Goal: Task Accomplishment & Management: Manage account settings

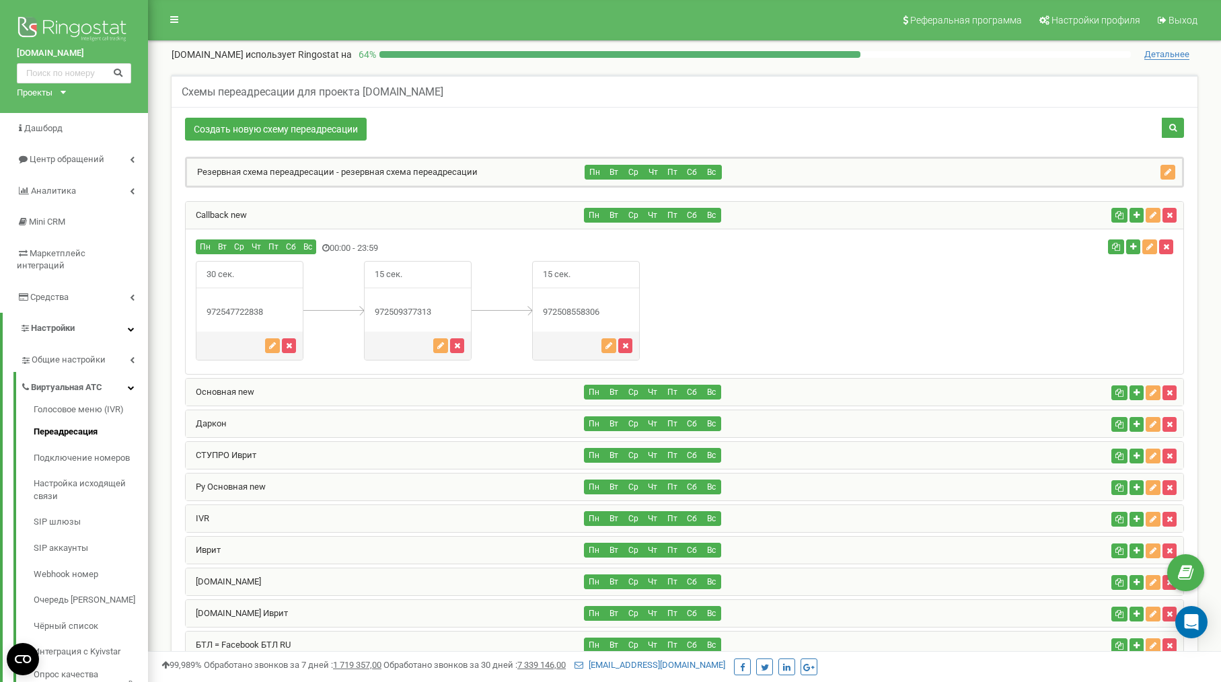
scroll to position [435, 0]
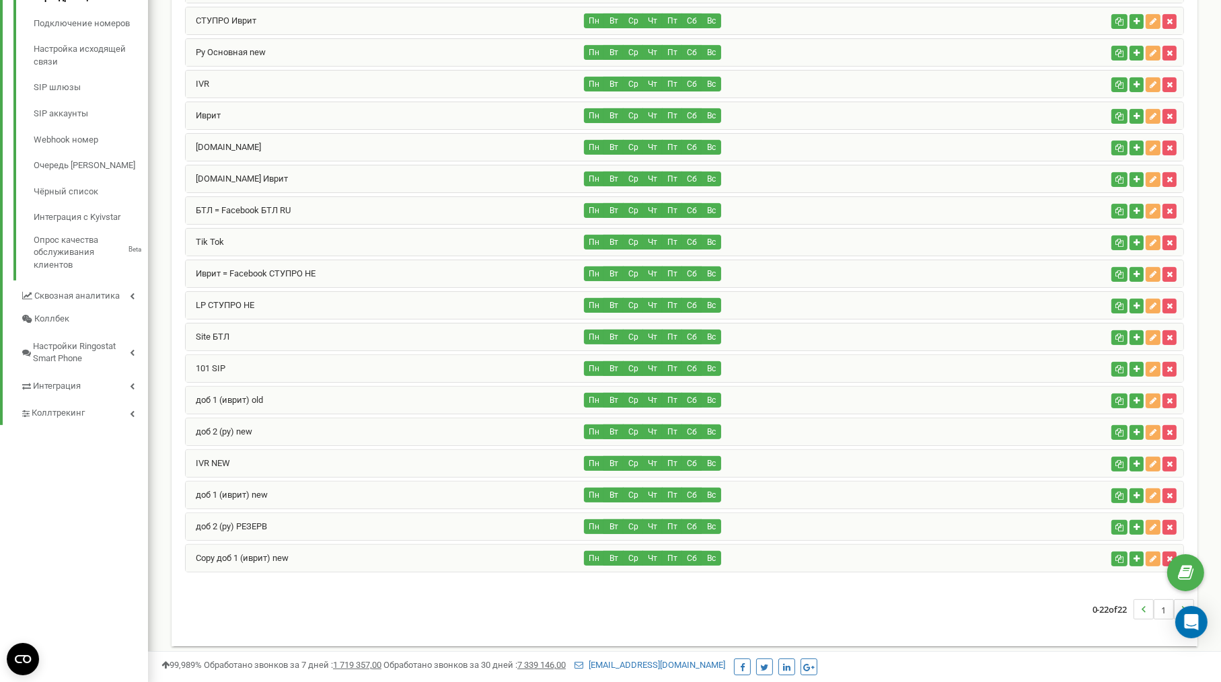
click at [287, 556] on div "Copy доб 1 (иврит) new" at bounding box center [385, 558] width 399 height 27
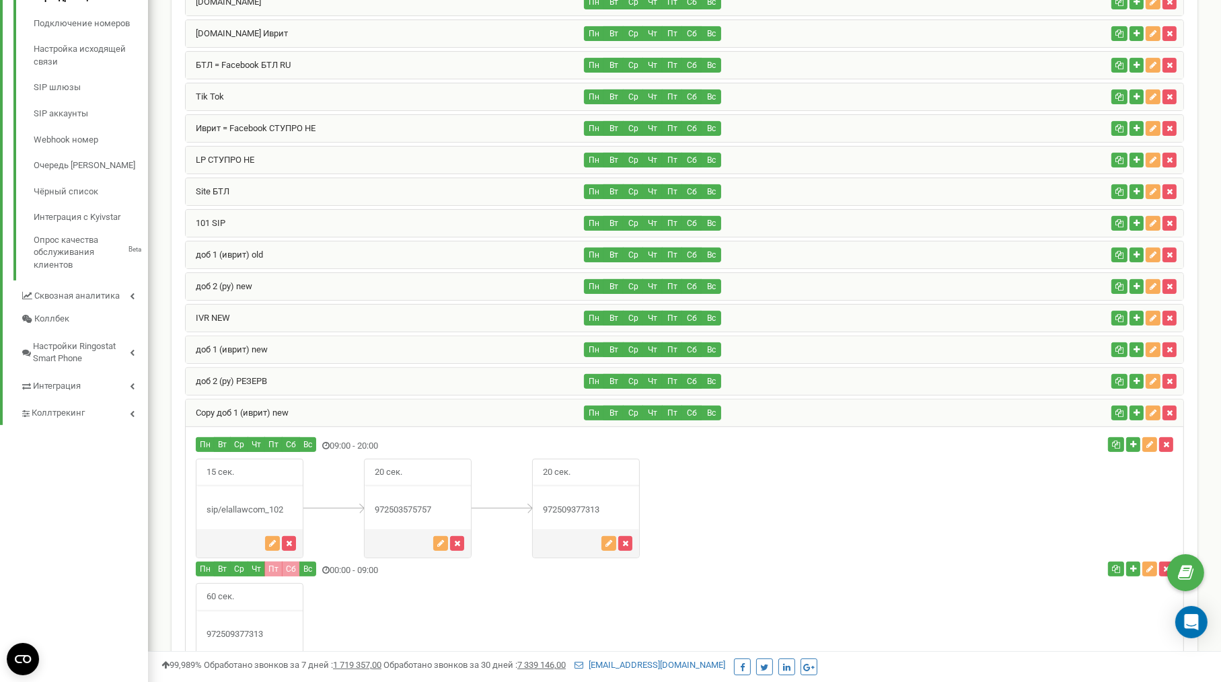
click at [281, 382] on div "доб 2 (ру) РЕЗЕРВ" at bounding box center [385, 381] width 399 height 27
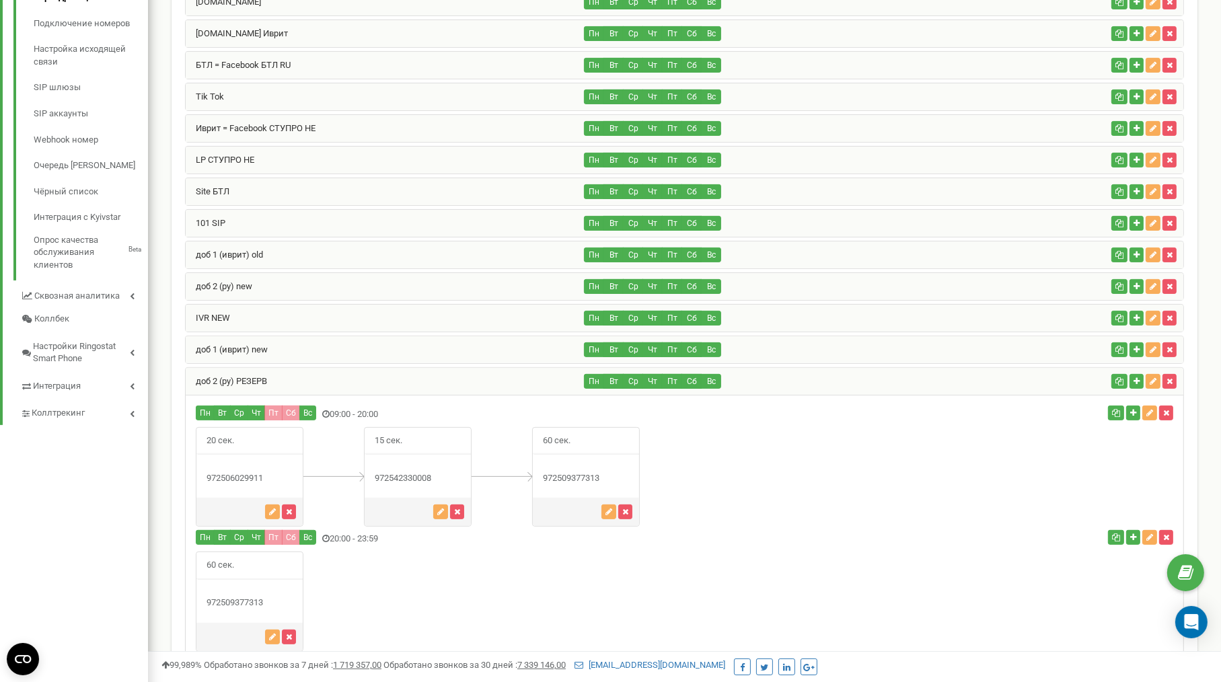
scroll to position [327, 0]
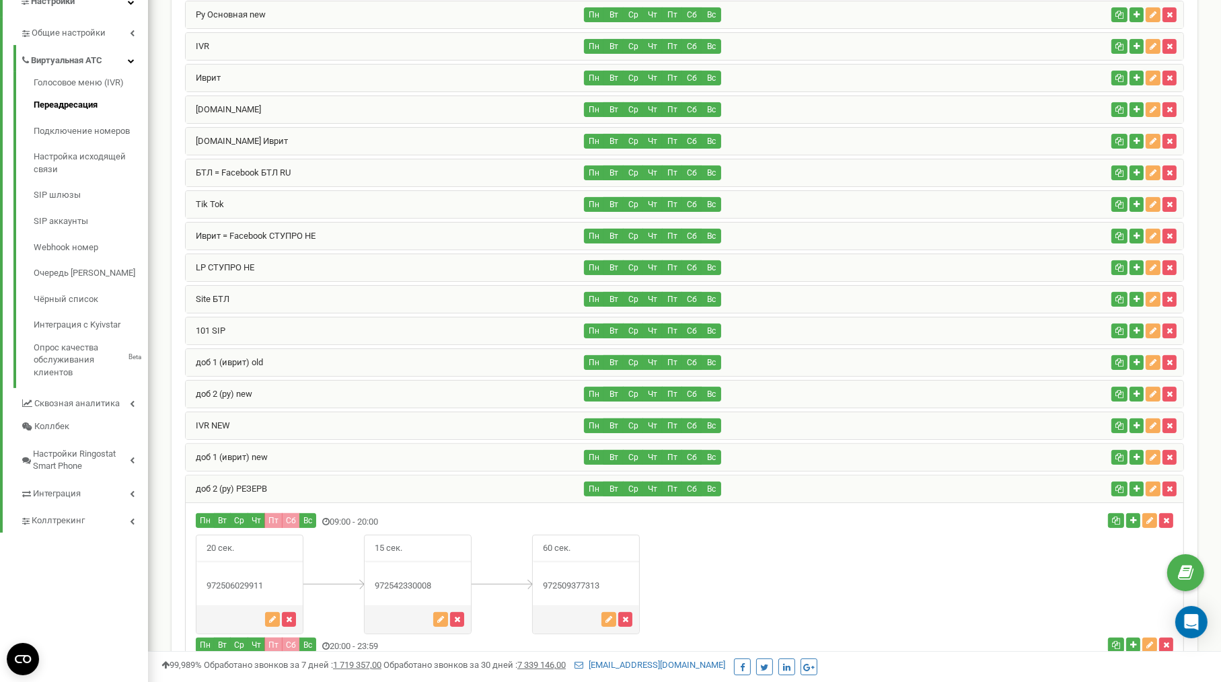
click at [263, 320] on div "101 SIP" at bounding box center [385, 331] width 399 height 27
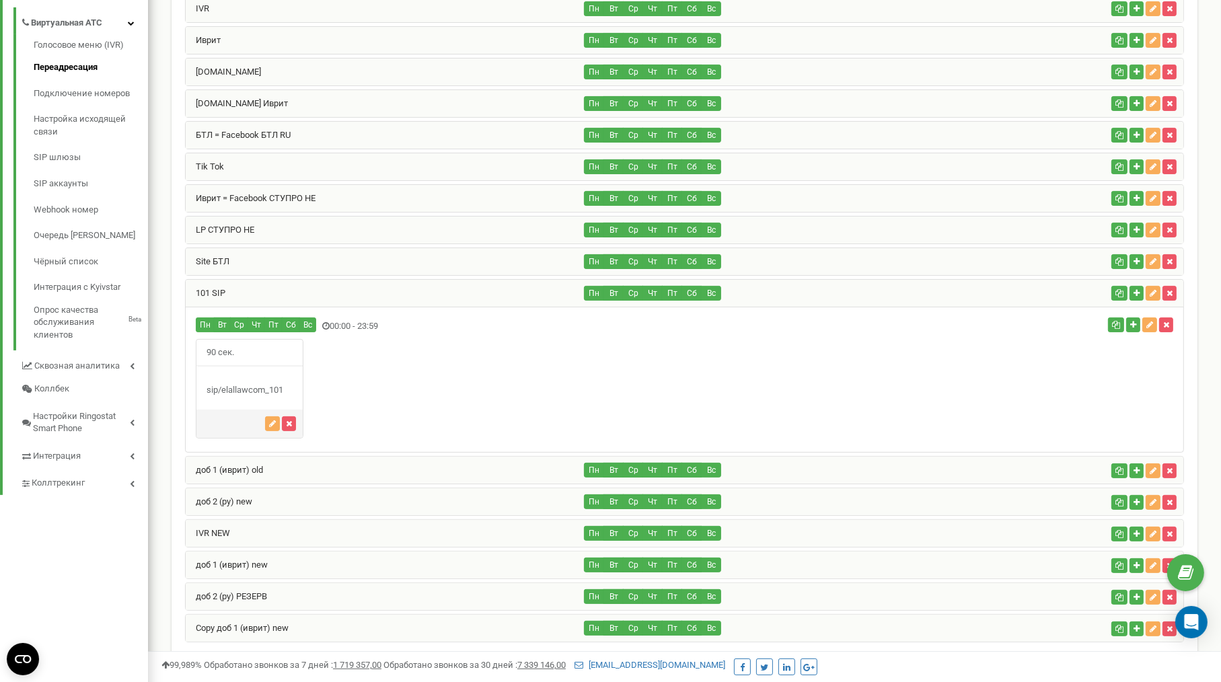
scroll to position [435, 0]
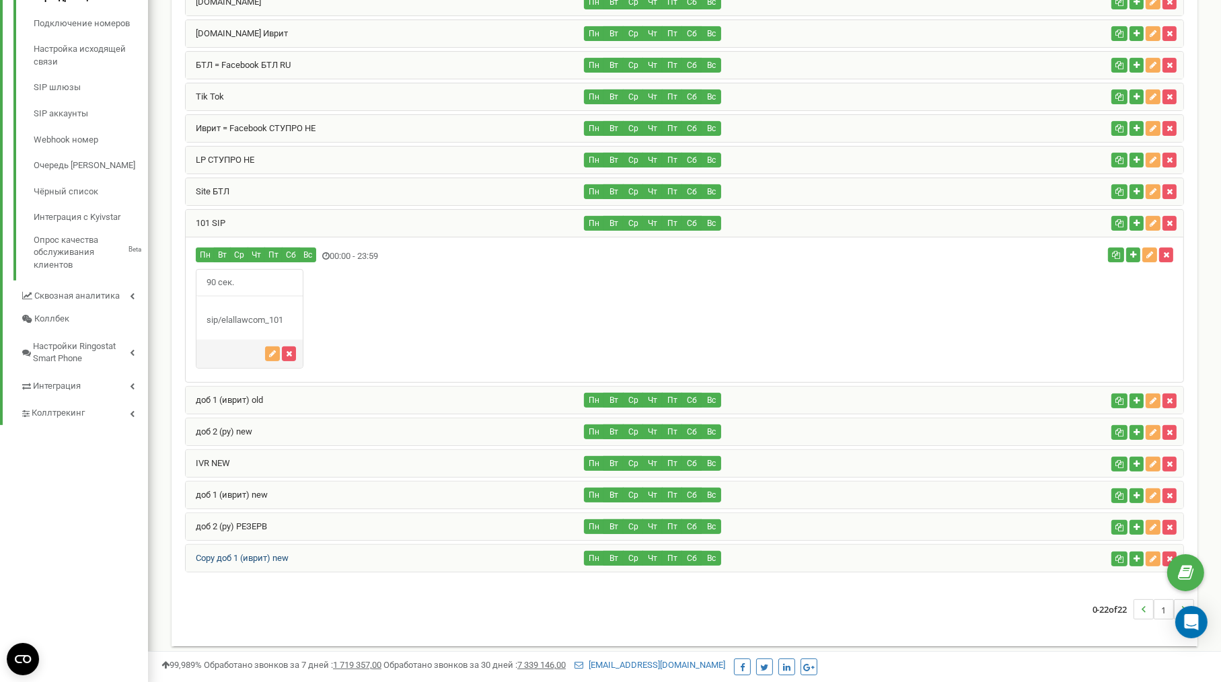
click at [268, 554] on link "Copy доб 1 (иврит) new" at bounding box center [237, 558] width 103 height 10
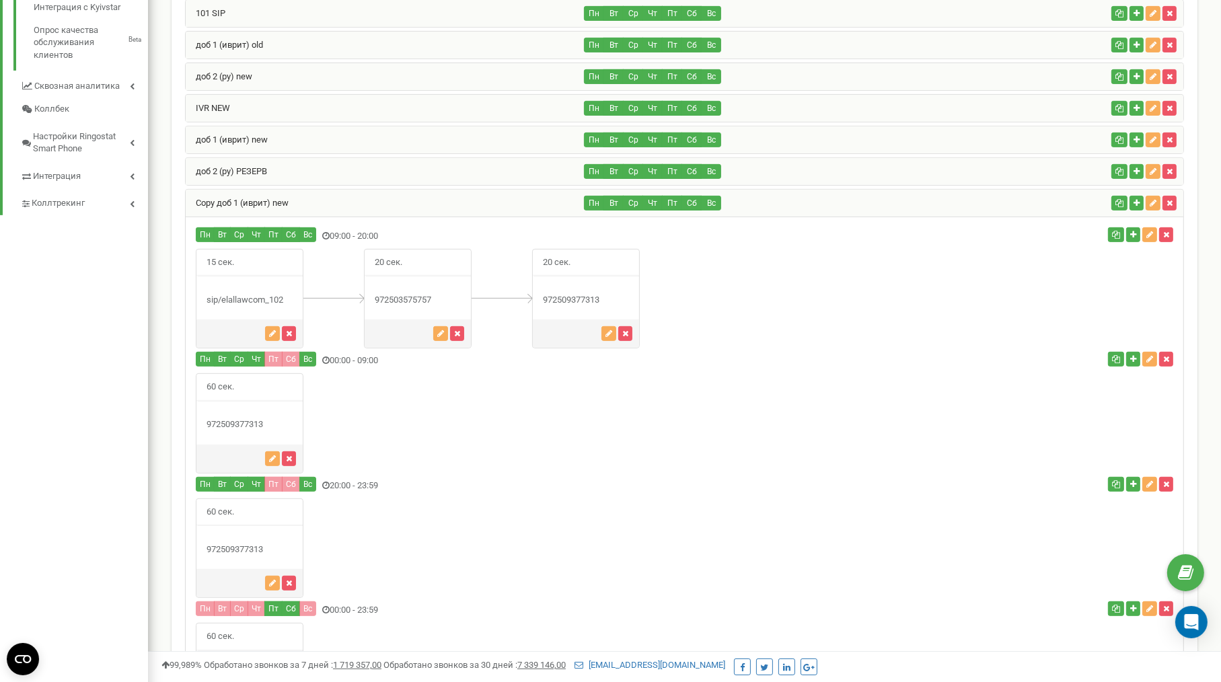
scroll to position [650, 0]
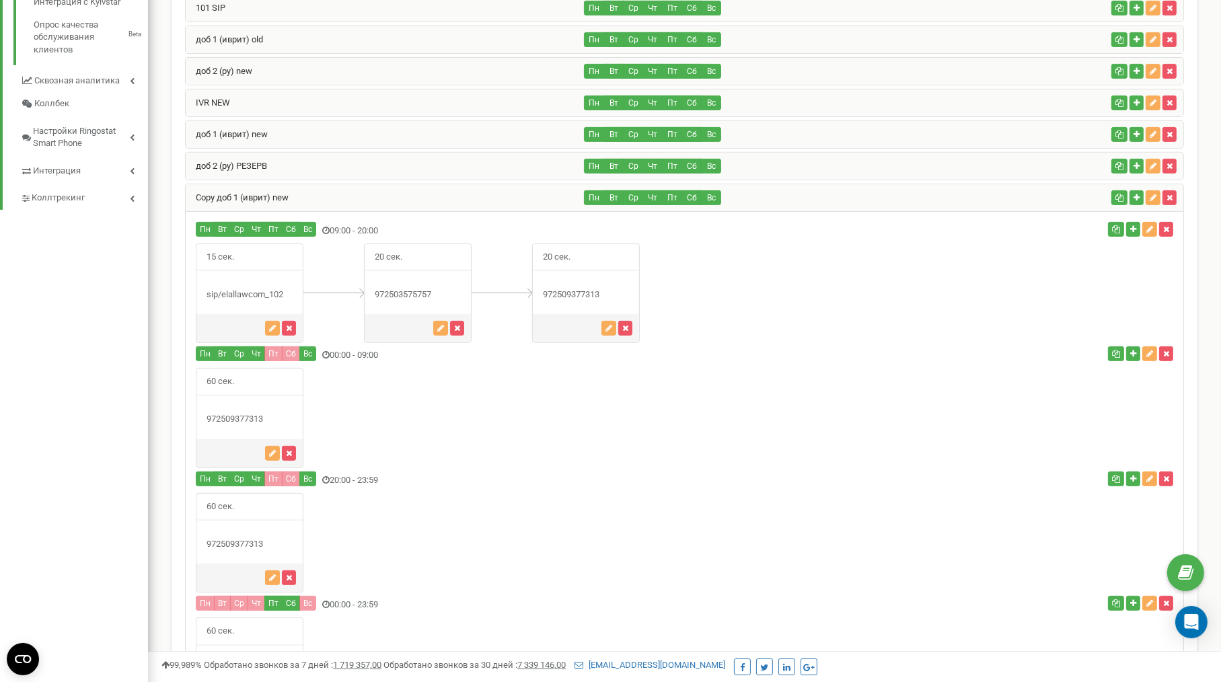
click at [425, 289] on div "972503575757" at bounding box center [418, 295] width 106 height 13
copy div "972503575757"
click at [242, 413] on div "972509377313" at bounding box center [249, 419] width 106 height 13
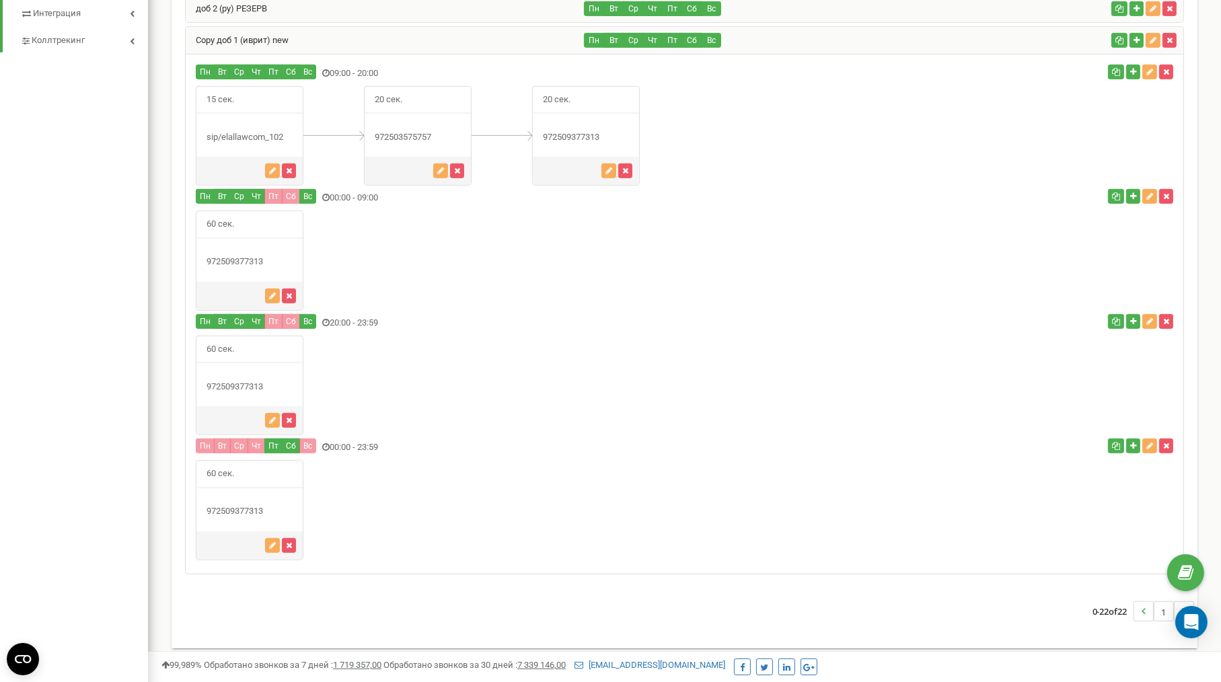
scroll to position [592, 0]
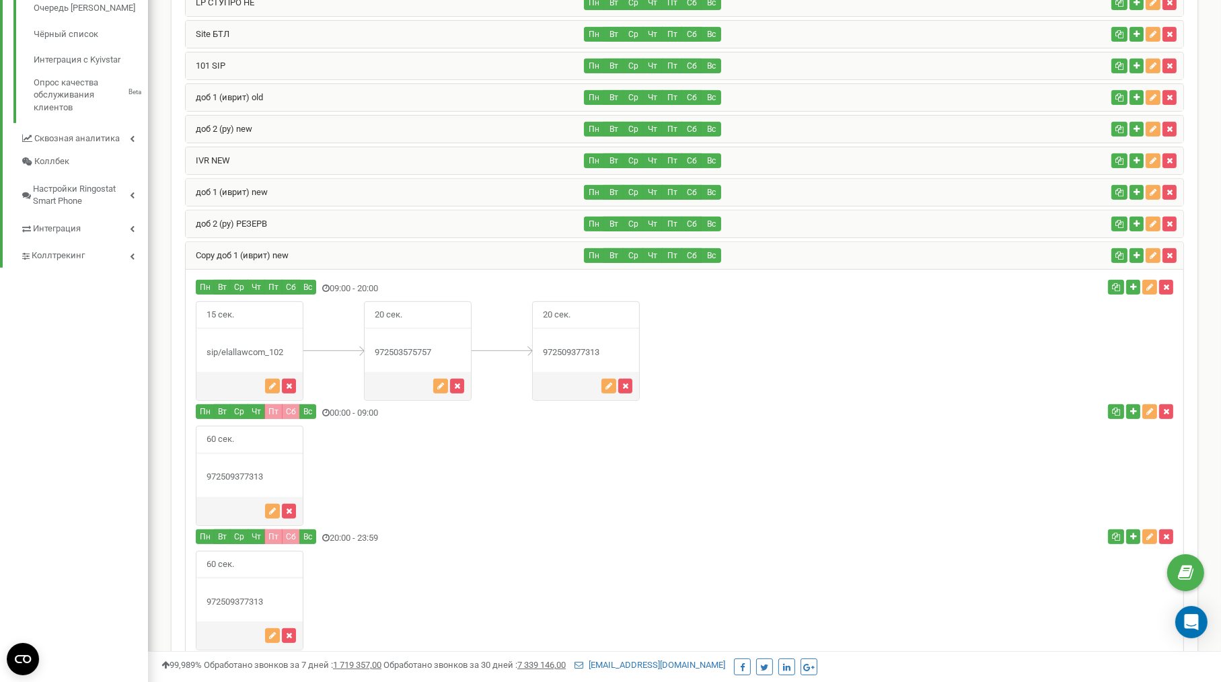
click at [227, 348] on div "sip/elallawcom_102" at bounding box center [249, 353] width 106 height 13
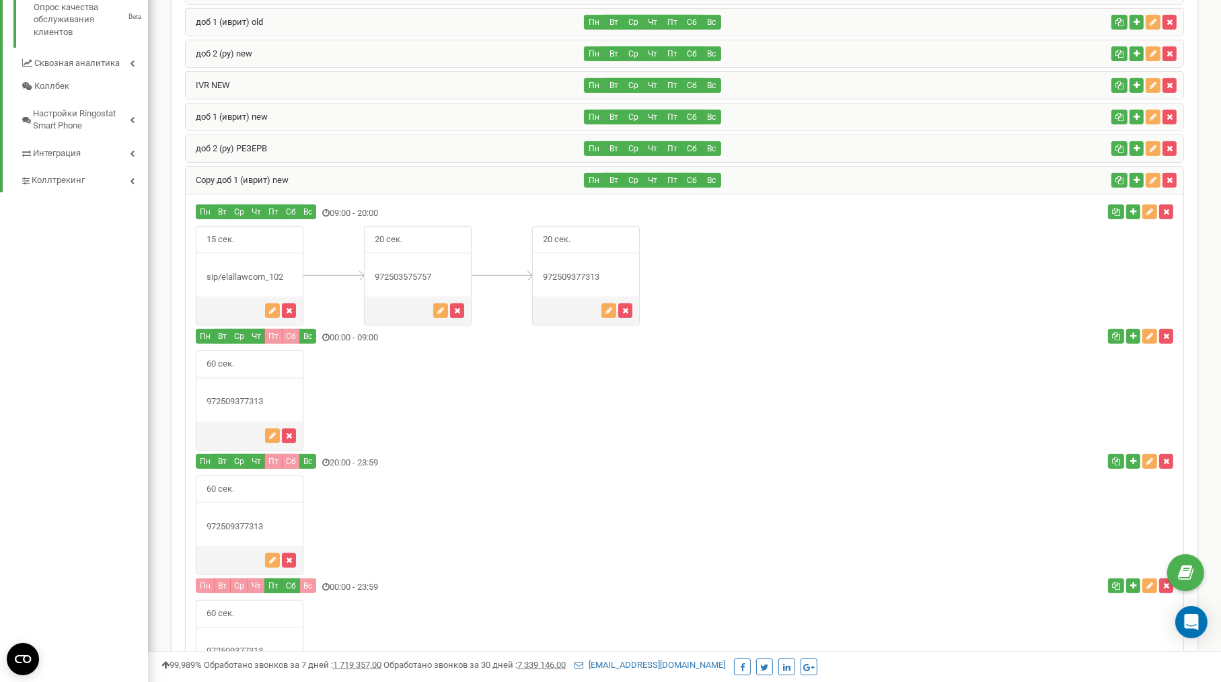
scroll to position [484, 0]
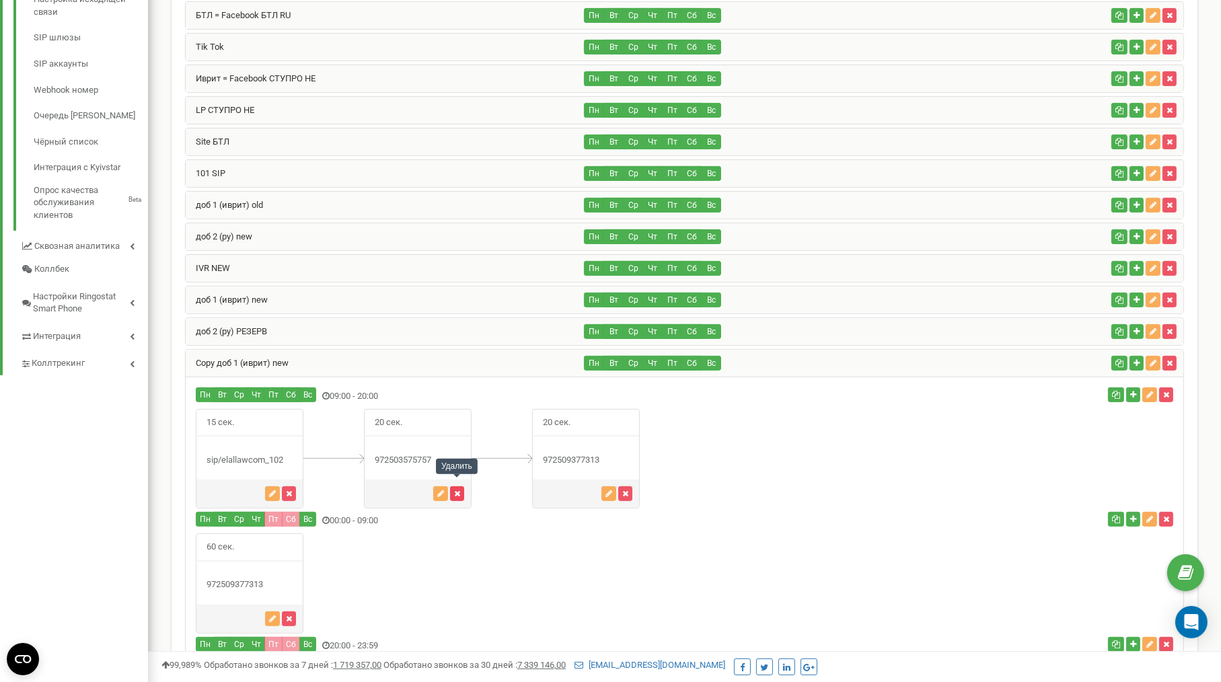
click at [458, 490] on icon "button" at bounding box center [457, 494] width 6 height 8
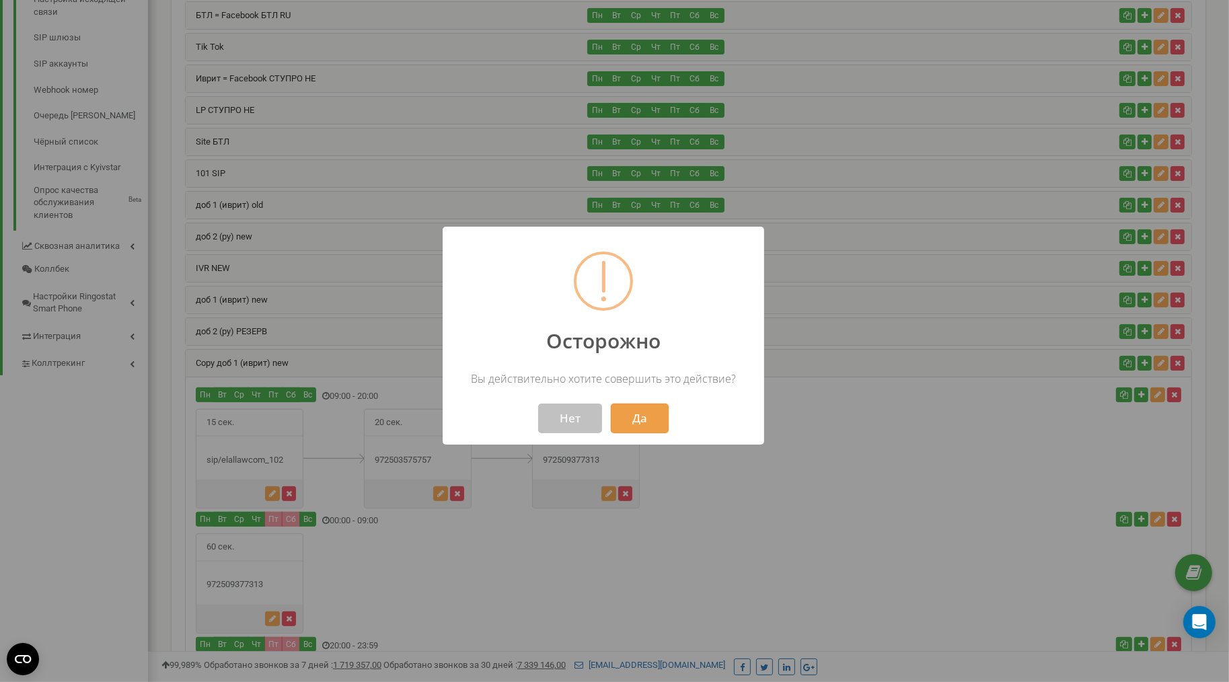
click at [643, 419] on button "Да" at bounding box center [640, 419] width 58 height 30
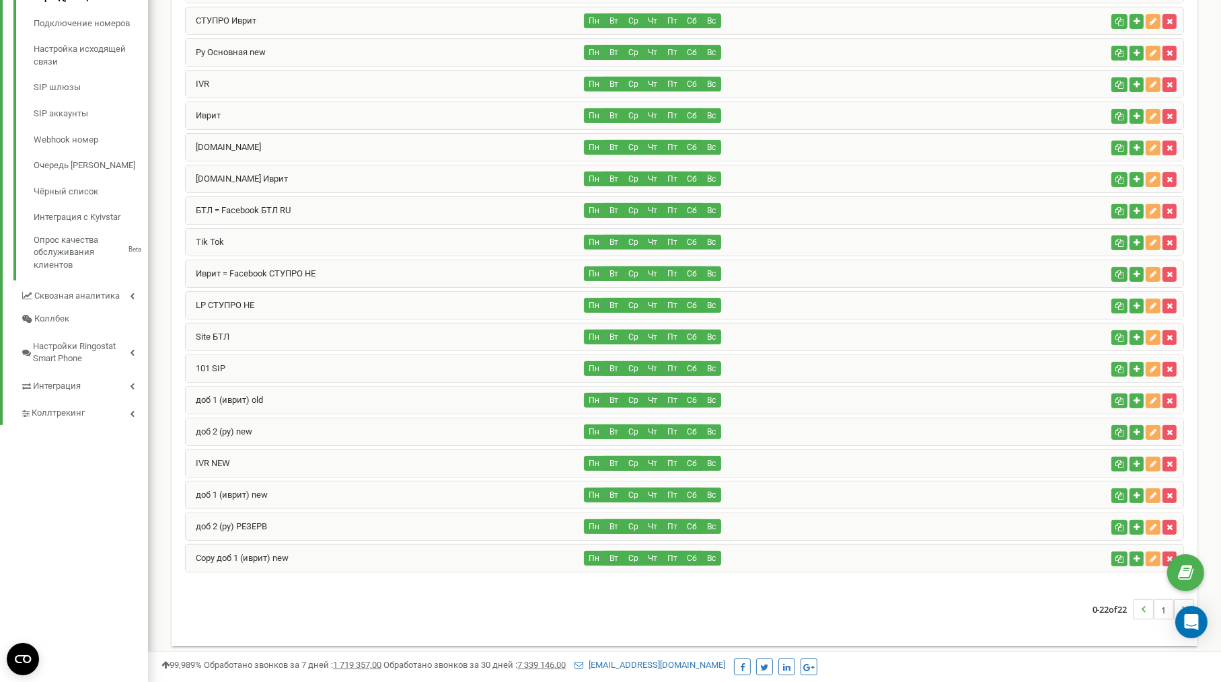
click at [297, 558] on div "Copy доб 1 (иврит) new" at bounding box center [385, 558] width 399 height 27
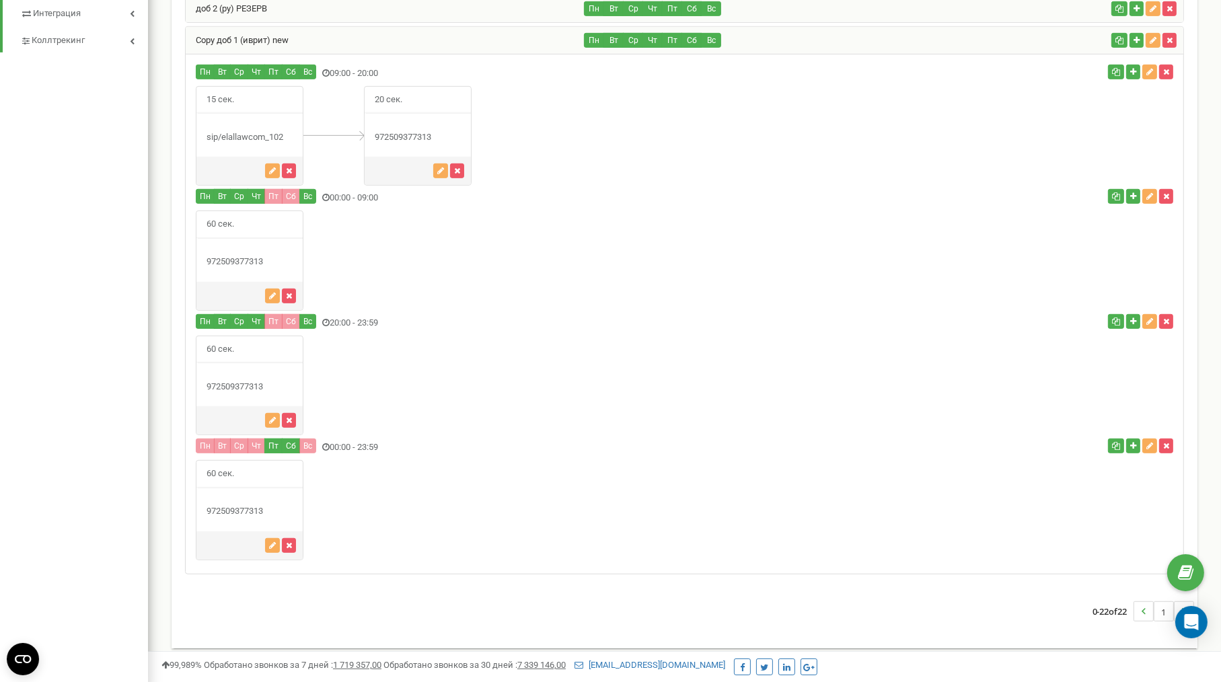
scroll to position [700, 0]
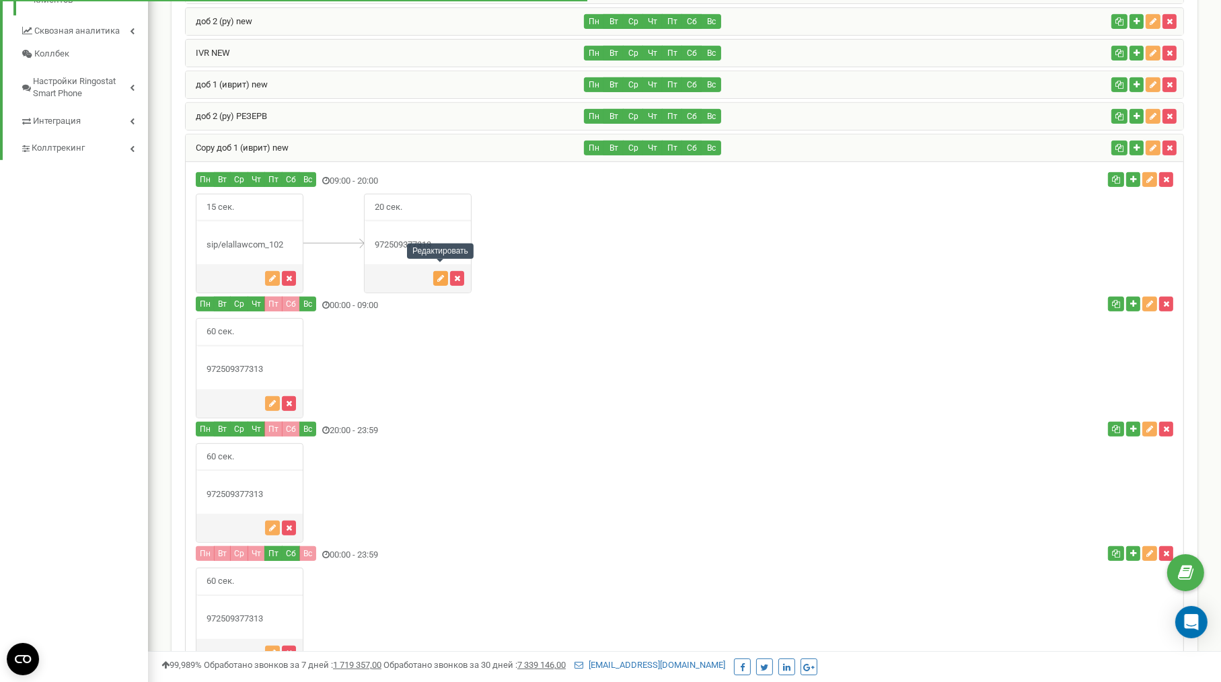
click at [441, 275] on icon "button" at bounding box center [440, 279] width 7 height 8
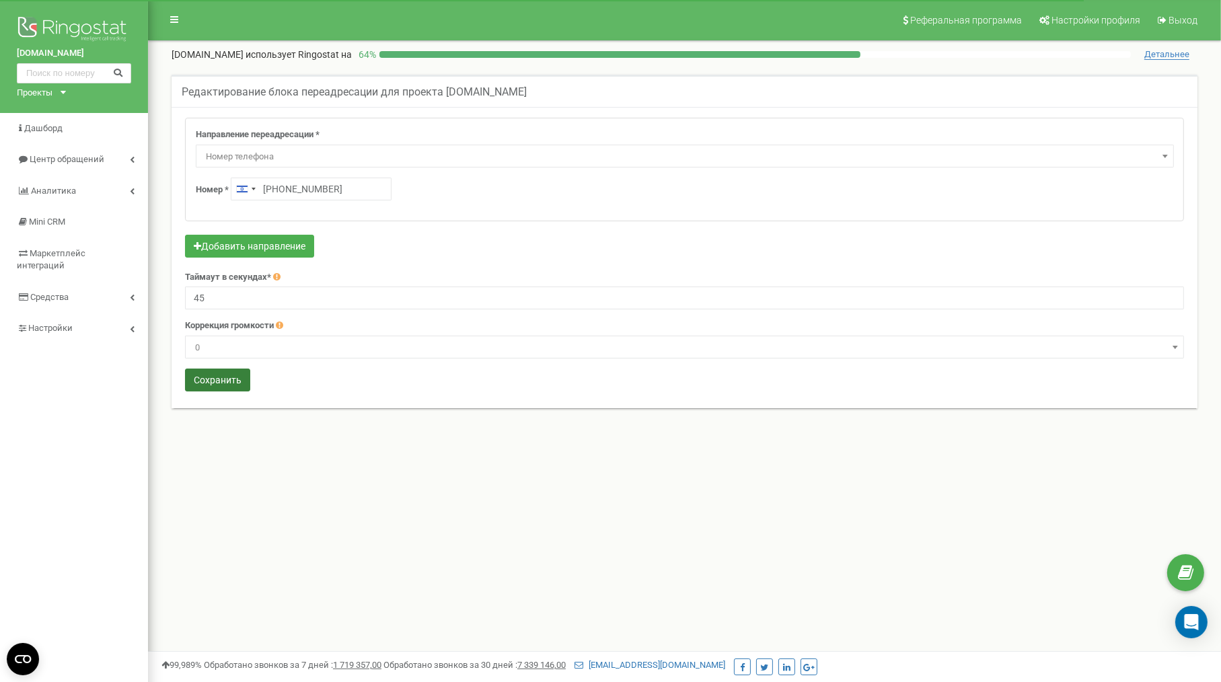
type input "45"
click at [215, 382] on button "Сохранить" at bounding box center [217, 380] width 65 height 23
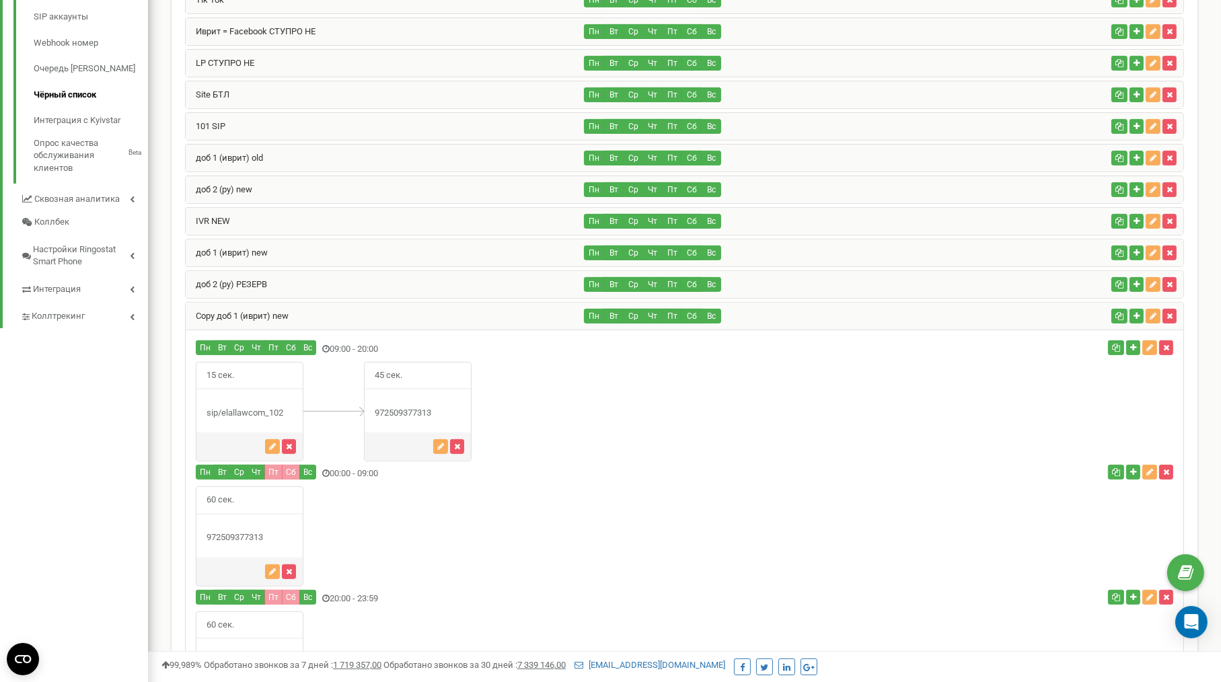
scroll to position [377, 0]
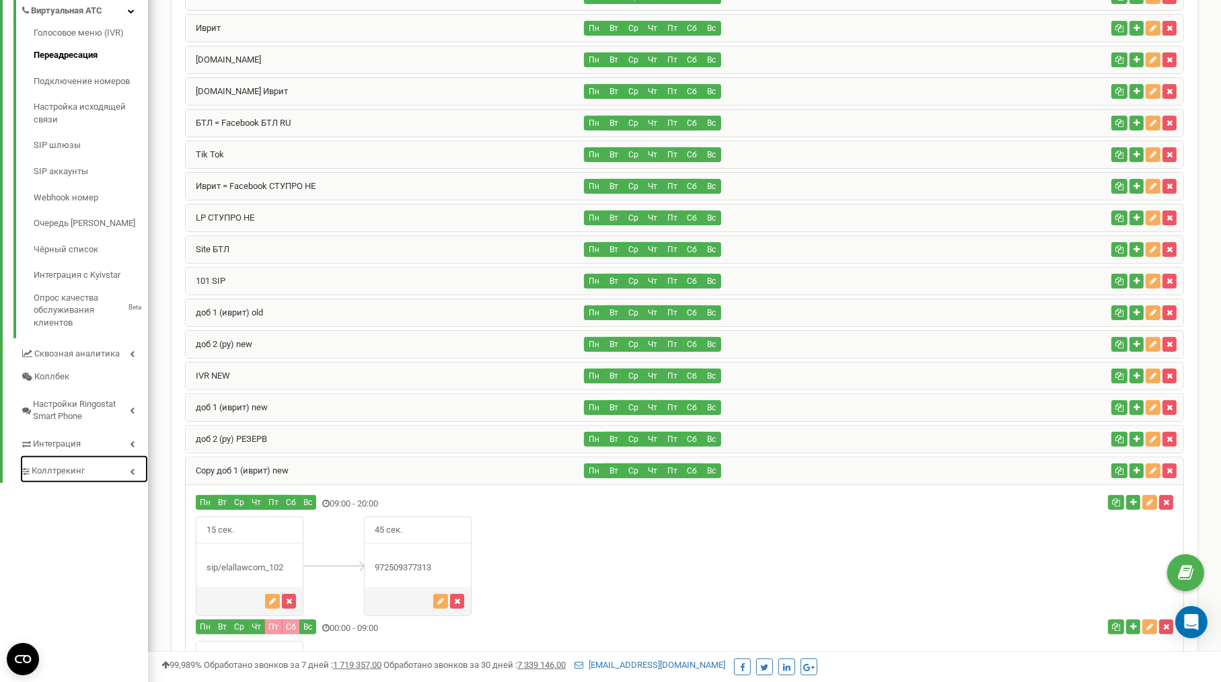
drag, startPoint x: 73, startPoint y: 463, endPoint x: 89, endPoint y: 456, distance: 17.2
click at [73, 465] on span "Коллтрекинг" at bounding box center [58, 471] width 53 height 13
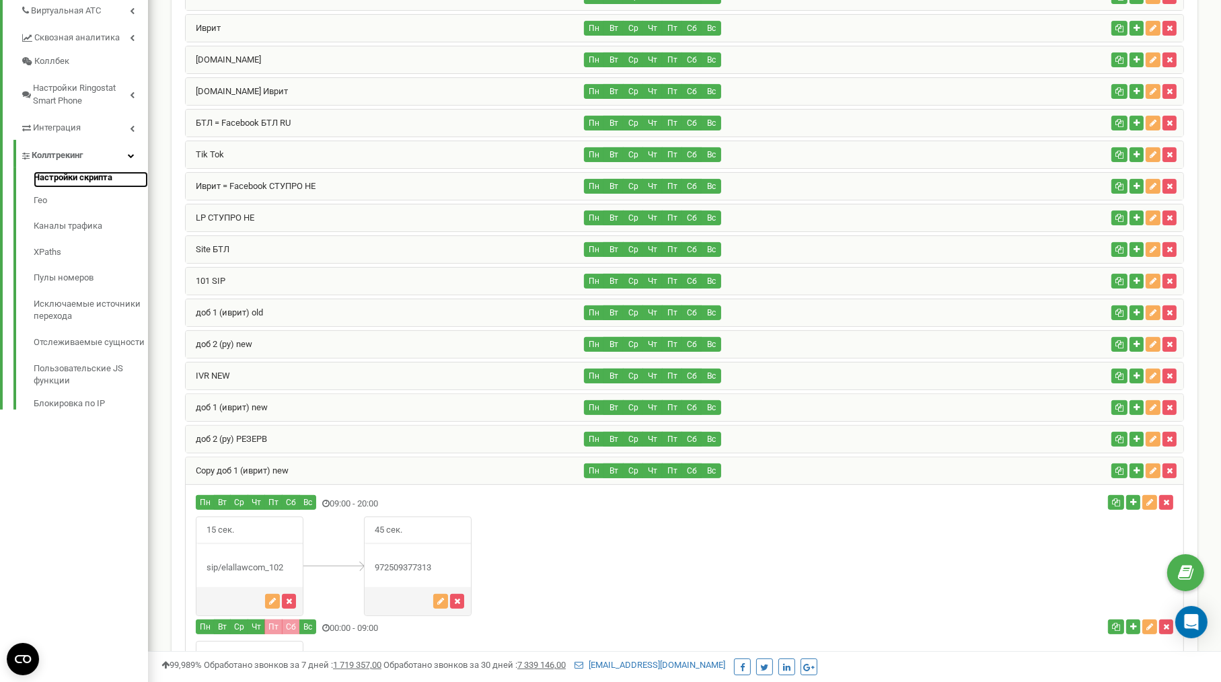
click at [110, 172] on link "Настройки скрипта" at bounding box center [91, 180] width 114 height 16
